Goal: Transaction & Acquisition: Obtain resource

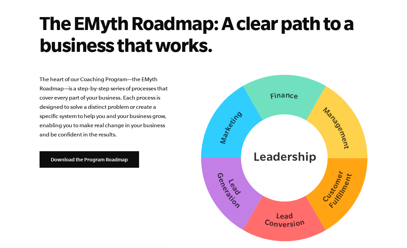
scroll to position [1721, 0]
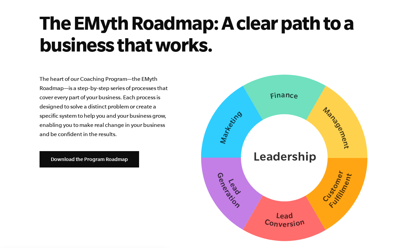
click at [109, 161] on link "Download the Program Roadmap" at bounding box center [90, 159] width 100 height 16
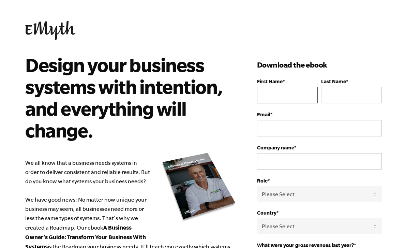
click at [286, 97] on input "First Name *" at bounding box center [287, 95] width 61 height 16
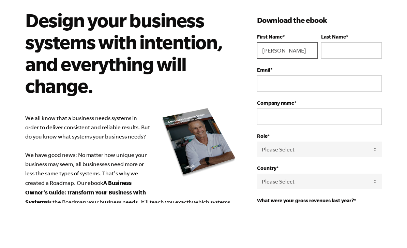
type input "Alex"
click at [348, 87] on input "Last Name *" at bounding box center [351, 95] width 61 height 16
type input "Cook"
click at [304, 120] on input "Email *" at bounding box center [319, 128] width 125 height 16
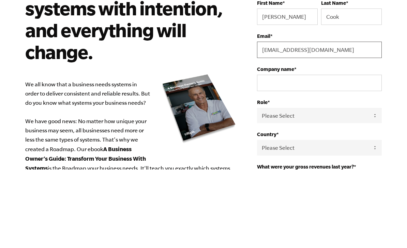
type input "a.cook1998@gmail.com"
click at [312, 153] on input "Company name *" at bounding box center [319, 161] width 125 height 16
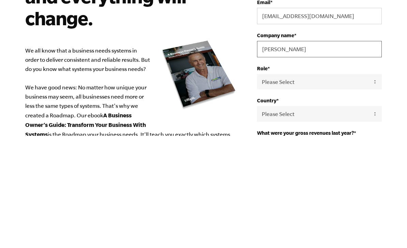
type input "Alex Cook"
click at [333, 186] on select "Please Select Owner Partner / Co-Owner Executive Employee / Other" at bounding box center [319, 193] width 125 height 15
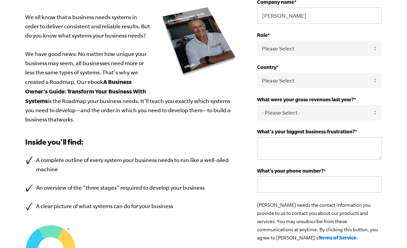
select select "Owner"
click at [361, 81] on select "Please Select United States Afghanistan Åland Islands Albania Algeria American …" at bounding box center [319, 80] width 125 height 15
select select "United Kingdom"
click at [371, 113] on select "- Please Select - 0-75K 76-150K 151-275K 276-500K 501-750K 751-1M 1-2.5M 2.5-5M…" at bounding box center [319, 112] width 125 height 15
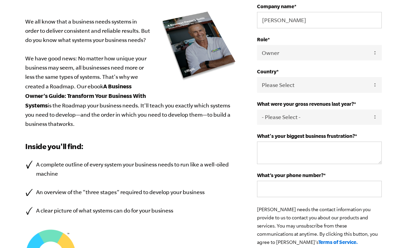
scroll to position [140, 0]
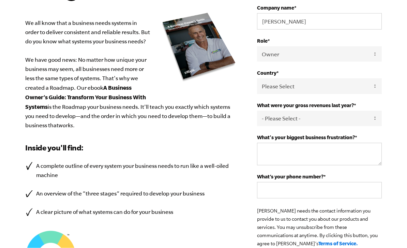
click at [371, 121] on select "- Please Select - 0-75K 76-150K 151-275K 276-500K 501-750K 751-1M 1-2.5M 2.5-5M…" at bounding box center [319, 118] width 125 height 15
select select "0-75K"
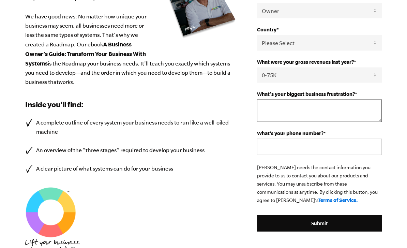
click at [369, 115] on textarea "What's your biggest business frustration? *" at bounding box center [319, 111] width 125 height 23
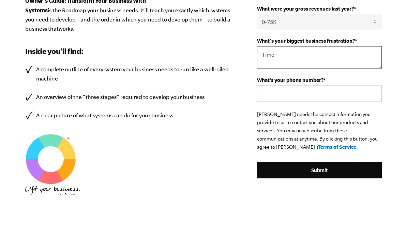
type textarea "Time"
click at [360, 139] on input "What’s your phone number? *" at bounding box center [319, 147] width 125 height 16
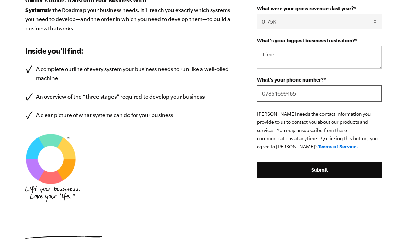
type input "07854699465"
click at [361, 174] on input "Submit" at bounding box center [319, 170] width 125 height 16
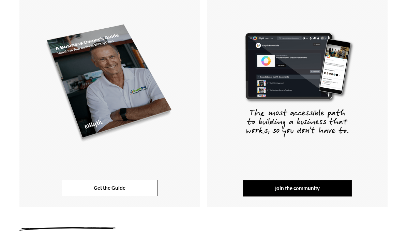
scroll to position [145, 0]
click at [133, 185] on link "Get the Guide" at bounding box center [110, 188] width 96 height 16
